Goal: Information Seeking & Learning: Learn about a topic

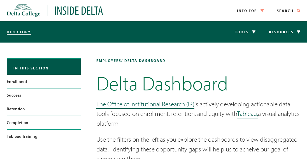
scroll to position [149, 0]
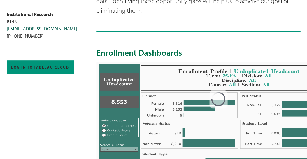
click at [231, 49] on h2 "Enrollment Dashboards" at bounding box center [198, 53] width 204 height 10
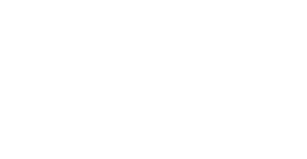
scroll to position [589, 0]
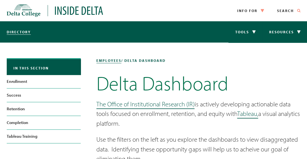
click at [121, 58] on span "/ Delta Dashboard" at bounding box center [143, 60] width 44 height 4
click at [96, 58] on link "employees" at bounding box center [108, 60] width 25 height 4
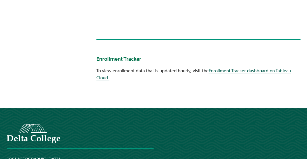
scroll to position [782, 0]
click at [139, 68] on link "Enrollment Tracker dashboard on Tableau Cloud." at bounding box center [193, 74] width 195 height 13
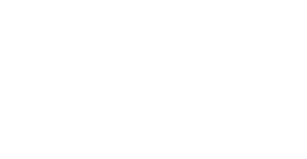
scroll to position [633, 0]
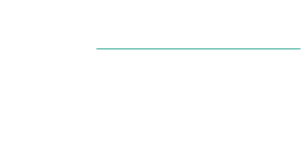
scroll to position [508, 0]
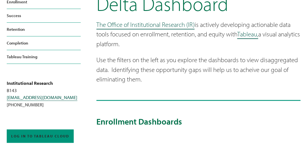
scroll to position [81, 0]
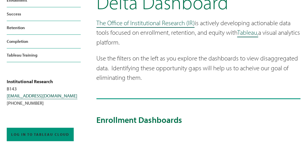
click at [96, 115] on h2 "Enrollment Dashboards" at bounding box center [198, 120] width 204 height 10
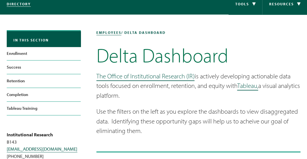
scroll to position [20, 0]
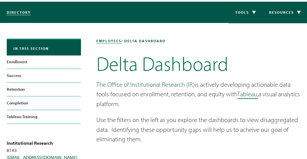
click at [96, 81] on link "The Office of Institutional Research (IR)" at bounding box center [145, 85] width 98 height 8
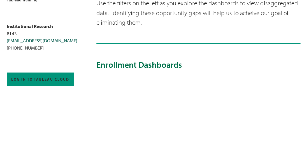
scroll to position [136, 0]
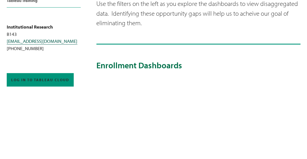
click at [96, 60] on h2 "Enrollment Dashboards" at bounding box center [198, 65] width 204 height 10
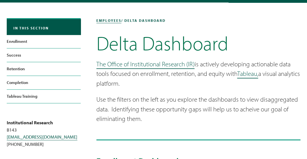
scroll to position [40, 0]
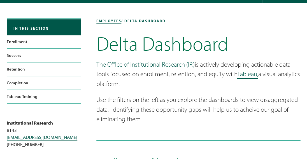
click at [96, 60] on link "The Office of Institutional Research (IR)" at bounding box center [145, 64] width 98 height 8
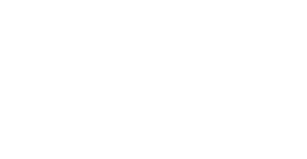
scroll to position [575, 0]
